Goal: Navigation & Orientation: Find specific page/section

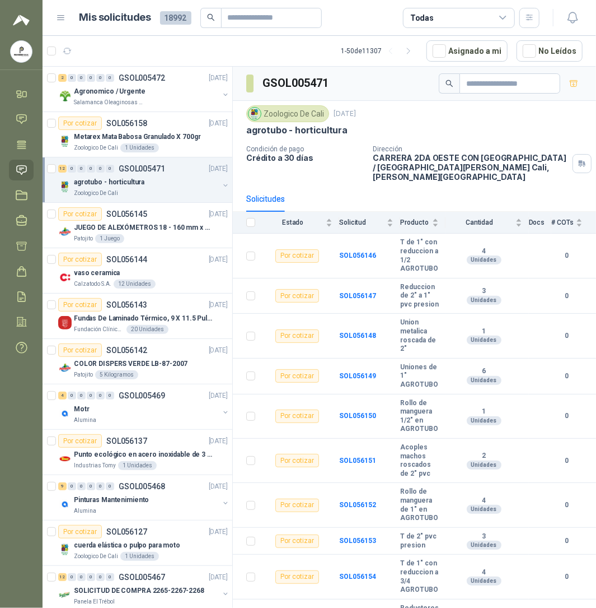
scroll to position [124, 0]
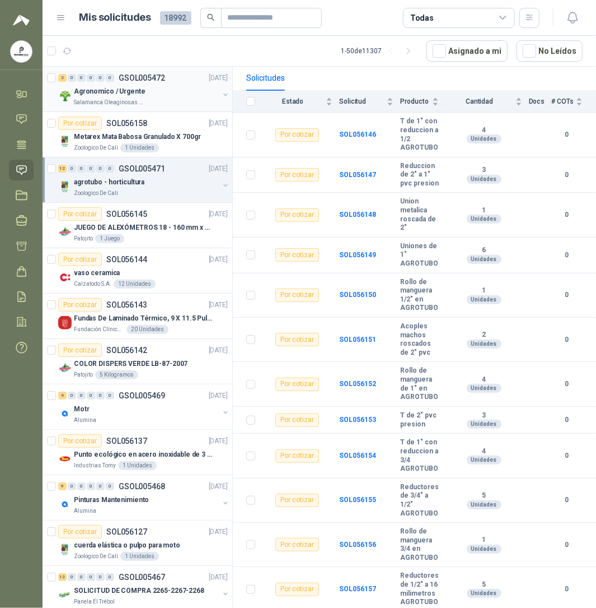
click at [133, 94] on p "Agronomico / Urgente" at bounding box center [110, 91] width 72 height 11
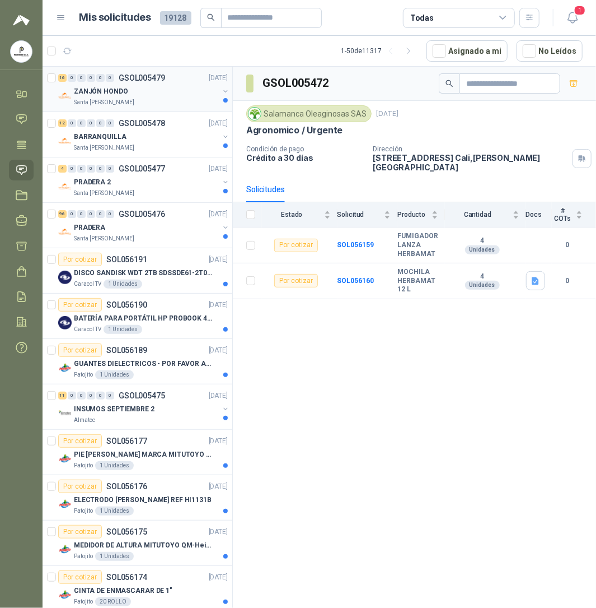
click at [72, 94] on div "ZANJÓN HONDO Santa Anita Napoles" at bounding box center [144, 96] width 172 height 22
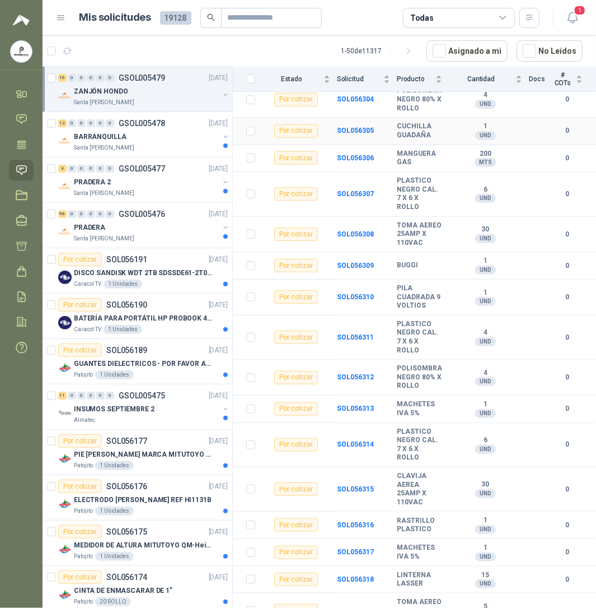
scroll to position [178, 0]
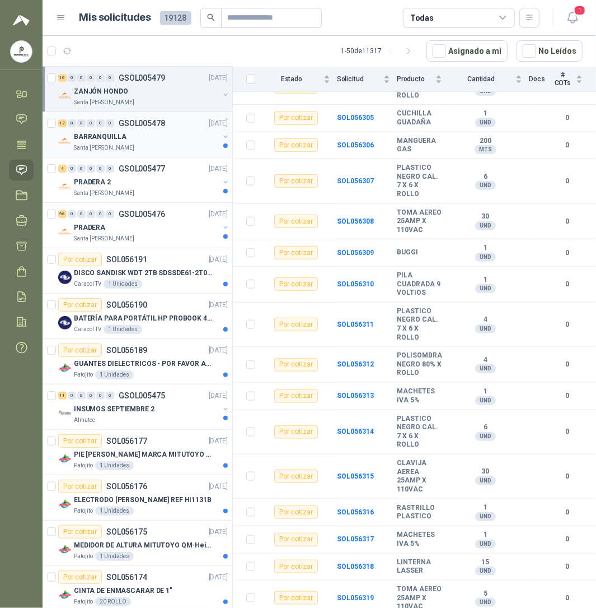
click at [139, 144] on div "Santa [PERSON_NAME]" at bounding box center [146, 147] width 145 height 9
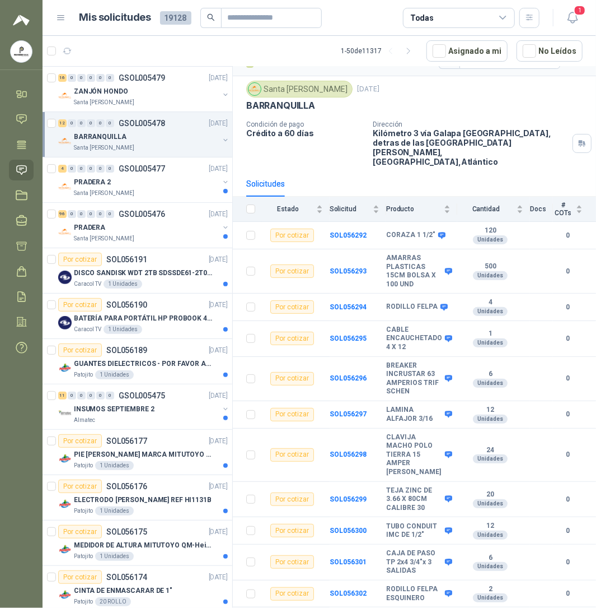
scroll to position [45, 0]
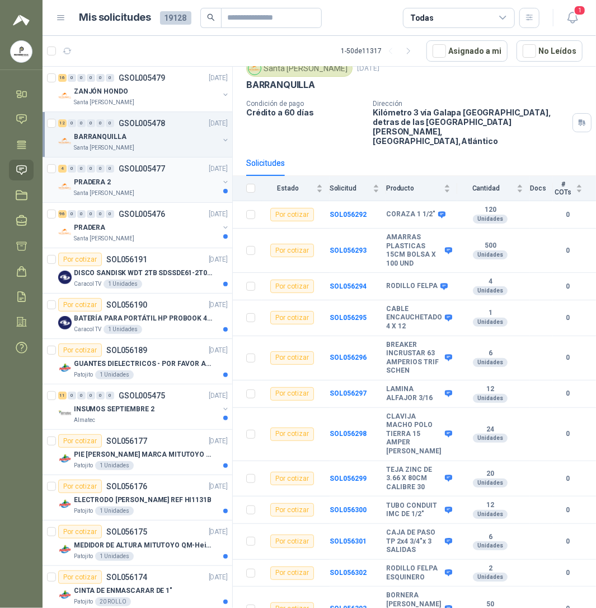
click at [106, 196] on p "Santa [PERSON_NAME]" at bounding box center [104, 193] width 60 height 9
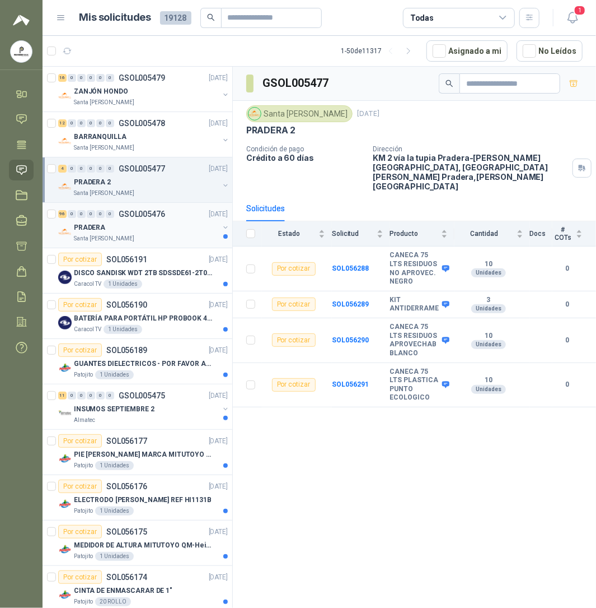
click at [108, 232] on div "PRADERA" at bounding box center [146, 227] width 145 height 13
